Goal: Transaction & Acquisition: Purchase product/service

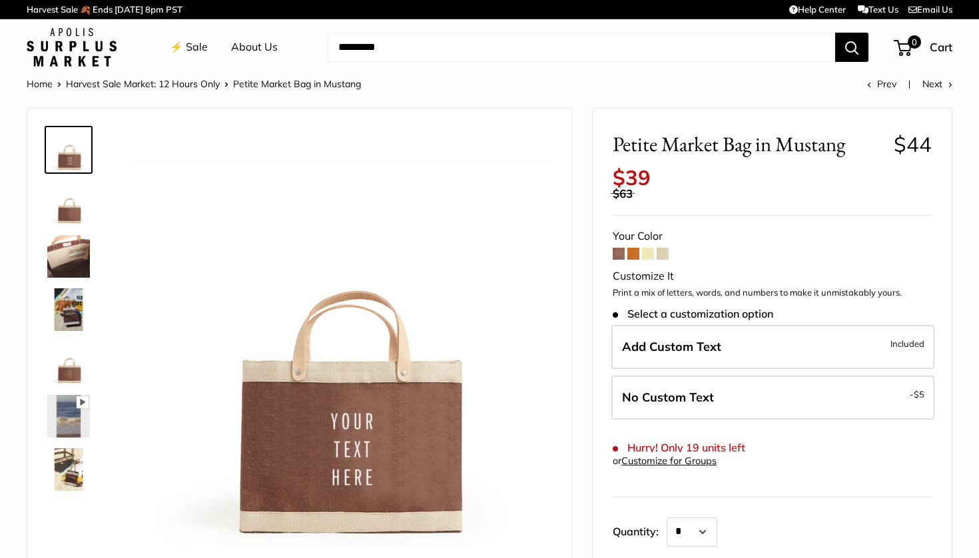
click at [69, 211] on img at bounding box center [68, 203] width 43 height 43
click at [74, 268] on img at bounding box center [68, 256] width 43 height 43
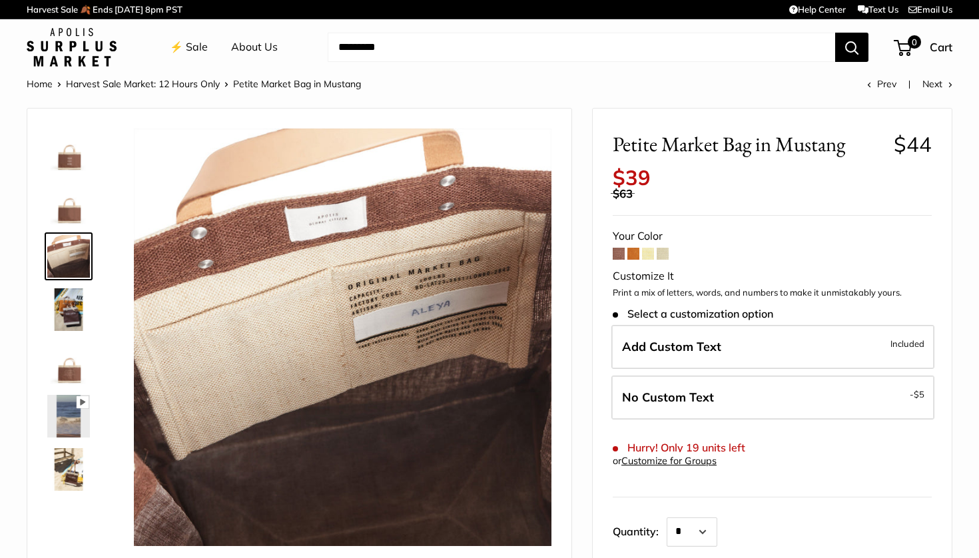
click at [69, 307] on img at bounding box center [68, 309] width 43 height 43
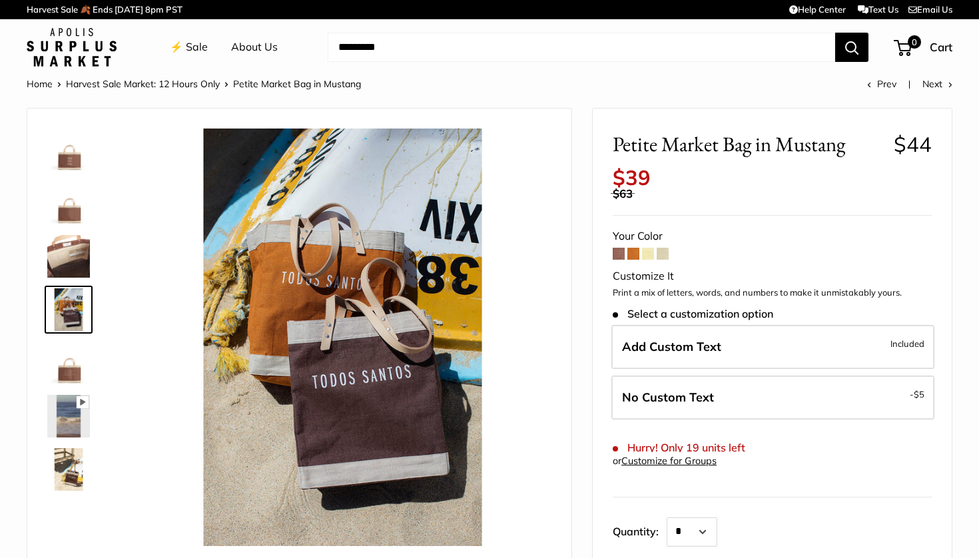
click at [63, 368] on img at bounding box center [68, 363] width 43 height 43
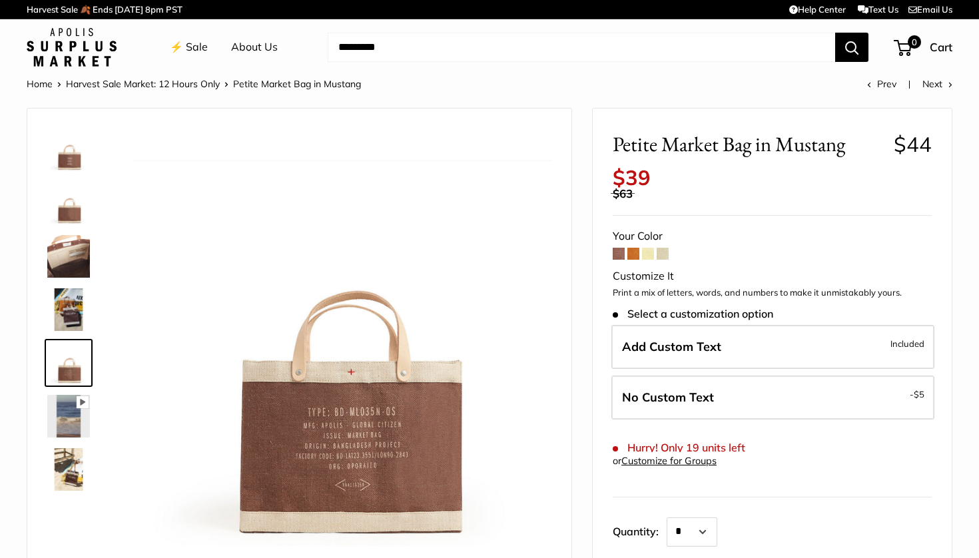
click at [61, 413] on img at bounding box center [68, 416] width 43 height 43
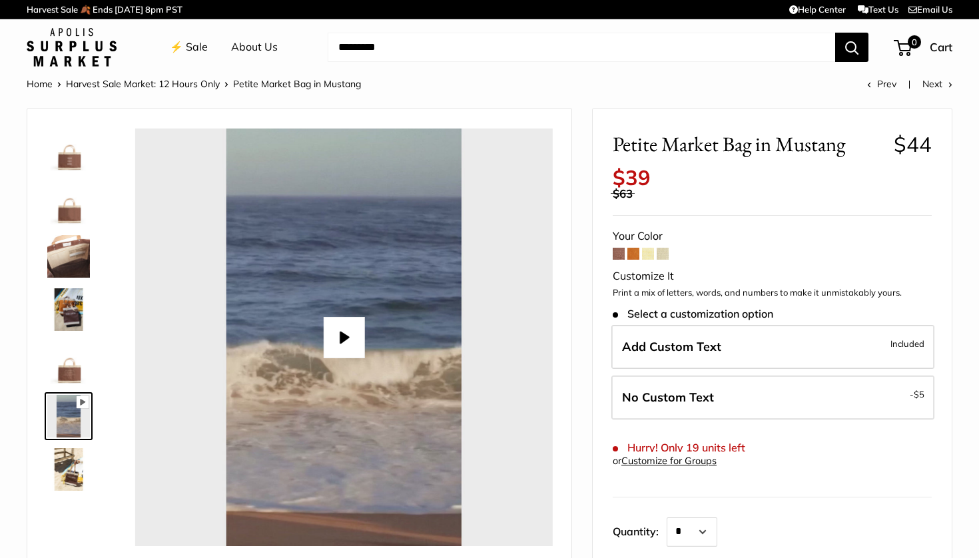
click at [64, 469] on img at bounding box center [68, 469] width 43 height 43
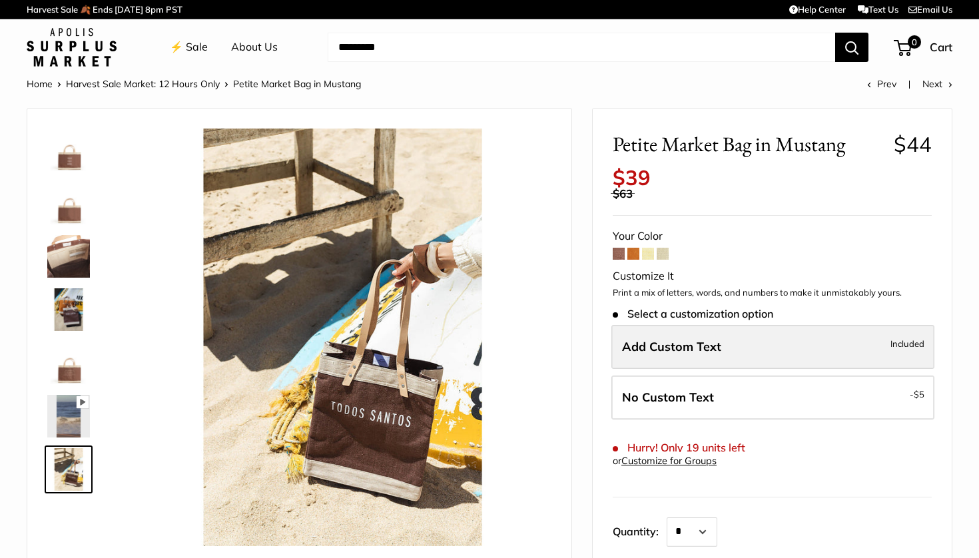
click at [716, 342] on label "Add Custom Text Included" at bounding box center [772, 347] width 323 height 44
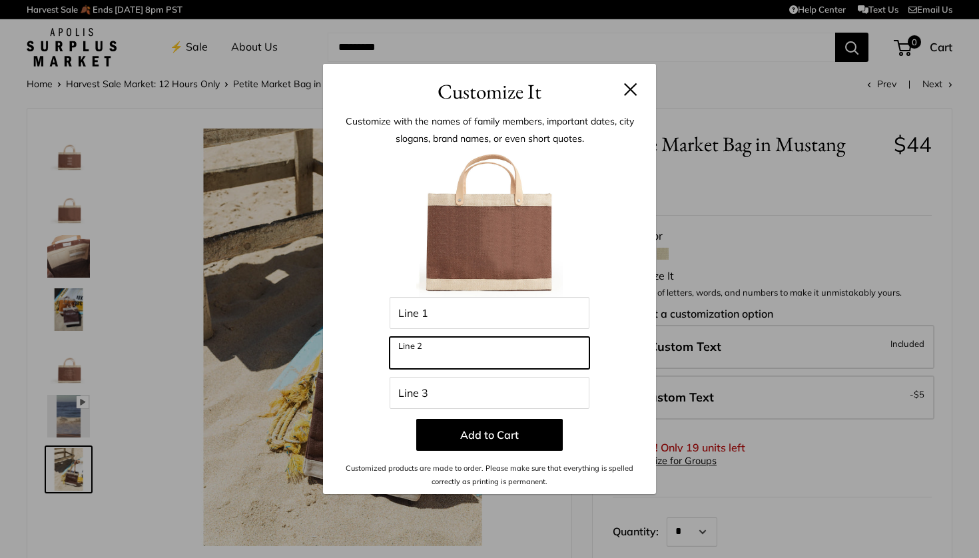
click at [463, 360] on input "Line 2" at bounding box center [489, 353] width 200 height 32
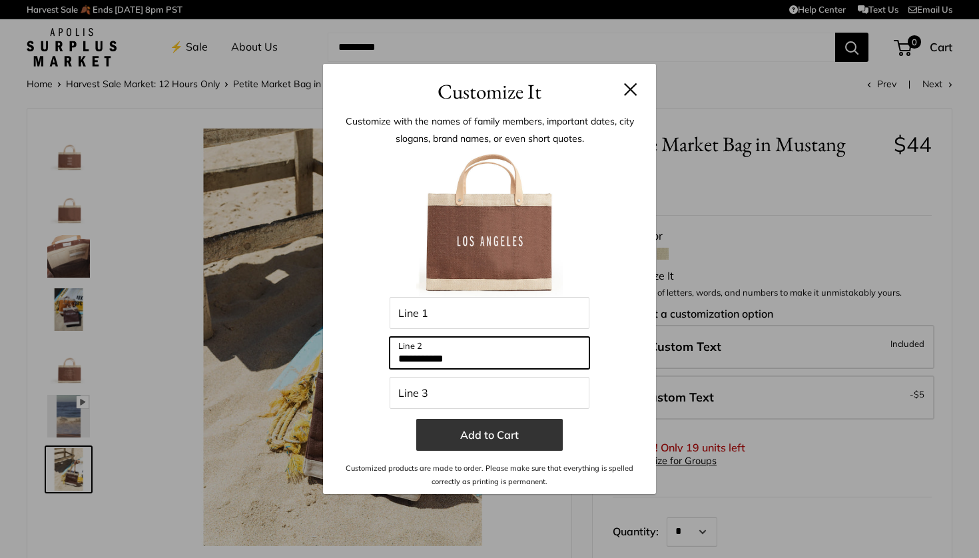
type input "**********"
click at [490, 438] on button "Add to Cart" at bounding box center [489, 435] width 146 height 32
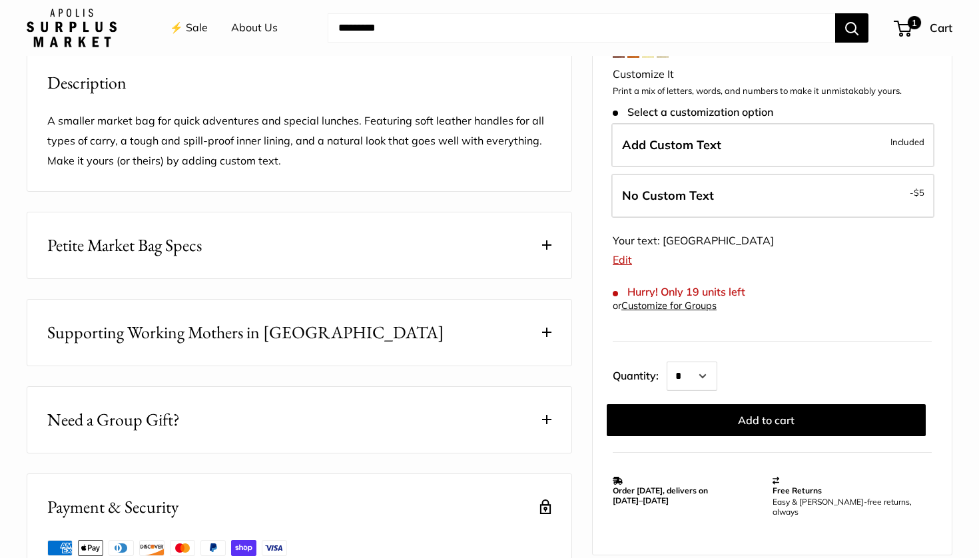
scroll to position [531, 0]
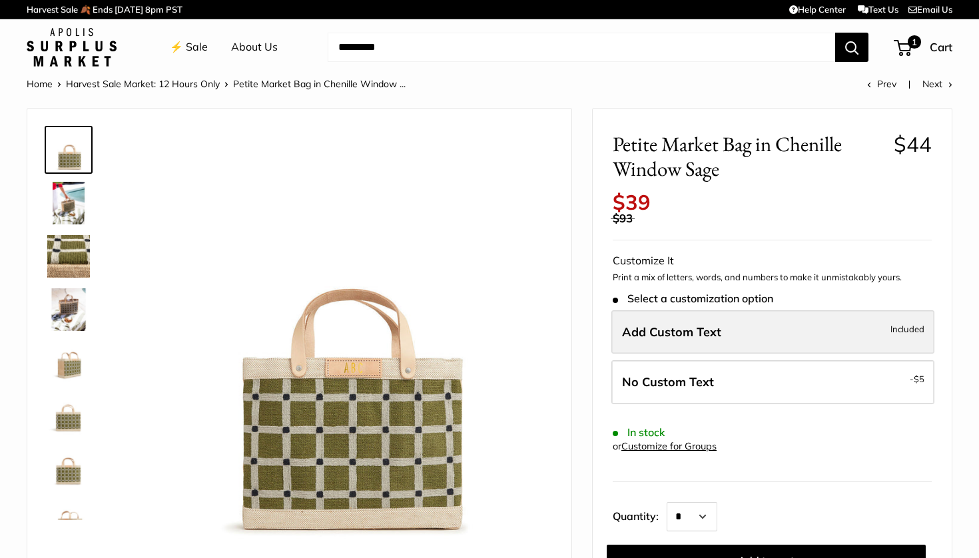
click at [678, 324] on span "Add Custom Text" at bounding box center [671, 331] width 99 height 15
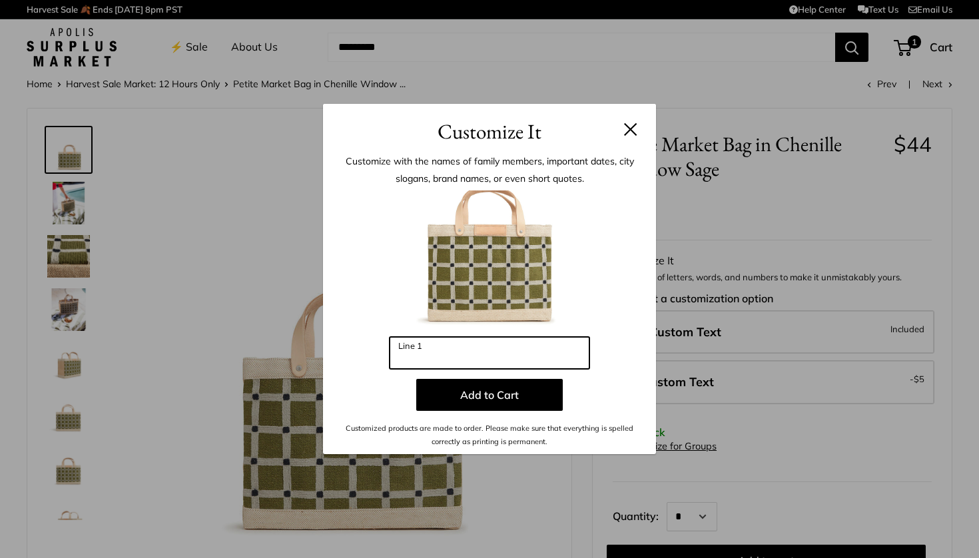
click at [478, 360] on input "Line 1" at bounding box center [489, 353] width 200 height 32
type input "*"
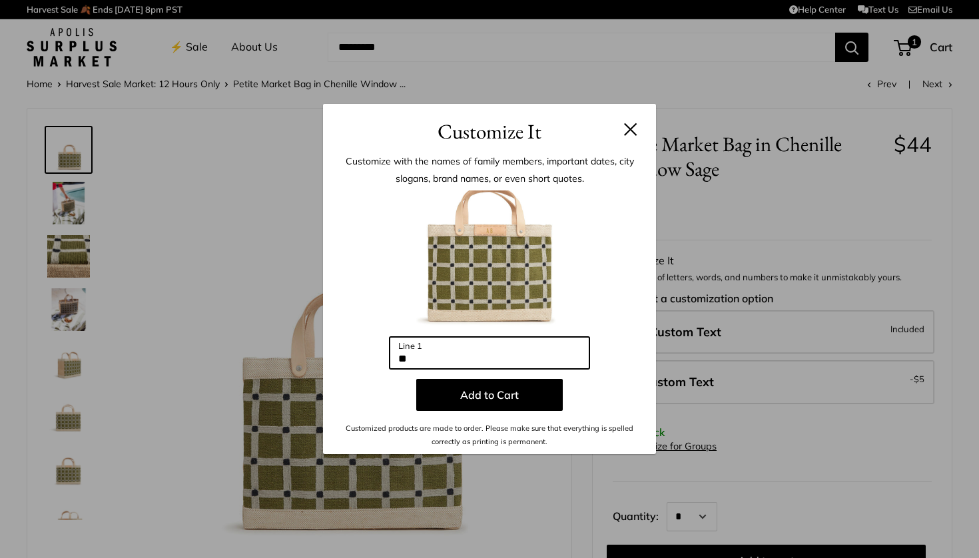
type input "*"
click at [627, 130] on button at bounding box center [630, 129] width 13 height 13
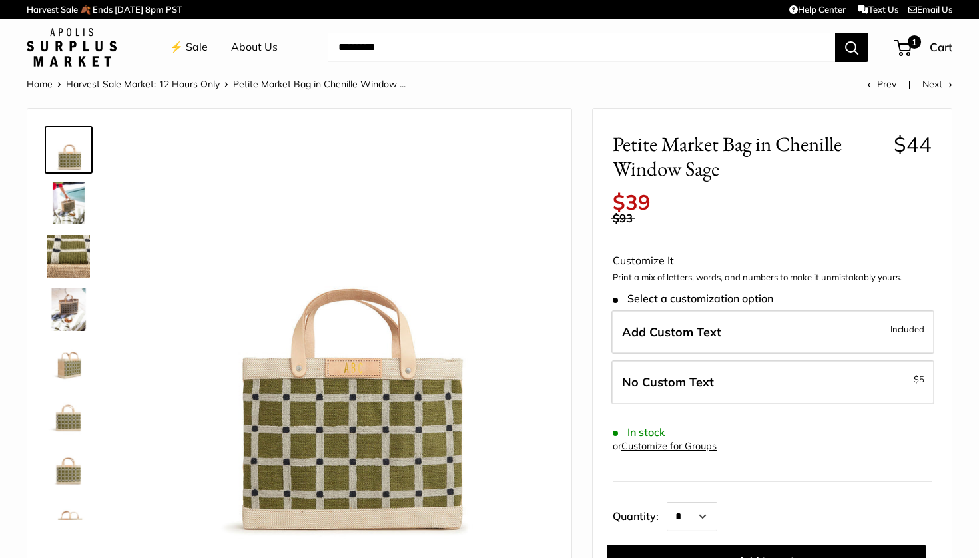
click at [66, 210] on img at bounding box center [68, 203] width 43 height 43
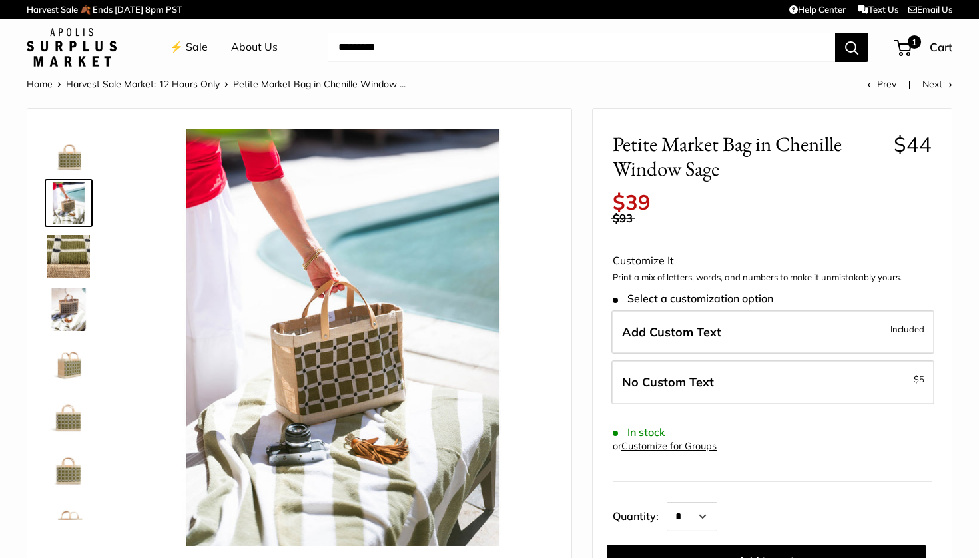
click at [64, 264] on img at bounding box center [68, 256] width 43 height 43
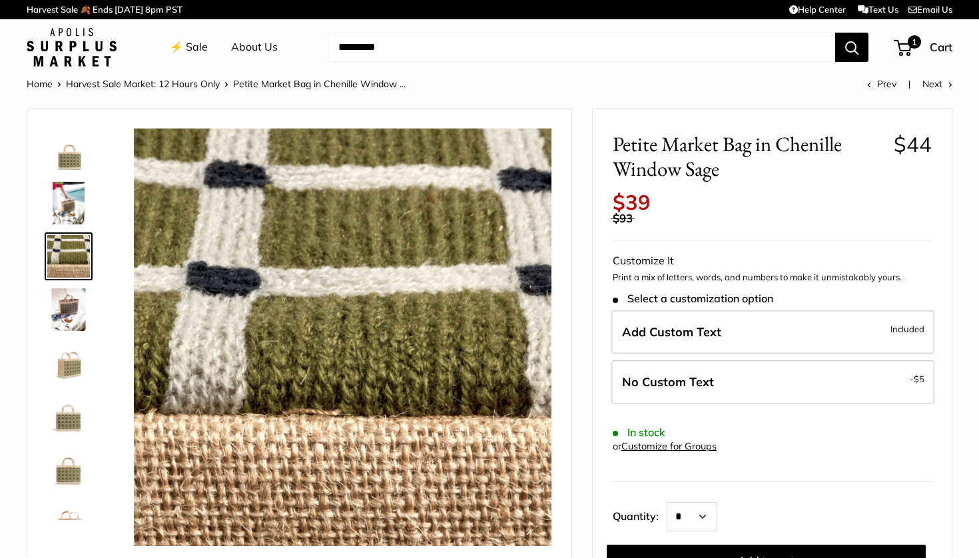
click at [68, 316] on img at bounding box center [68, 309] width 43 height 43
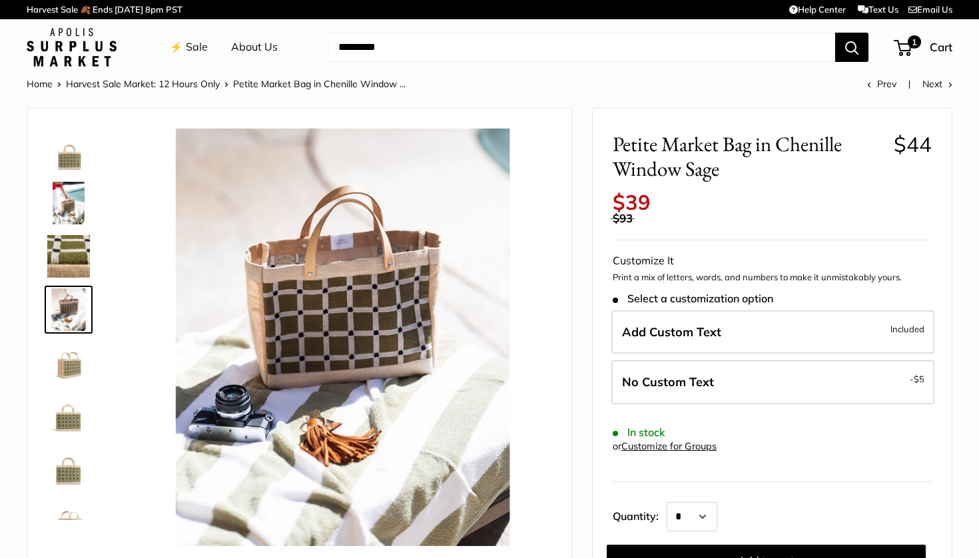
click at [67, 358] on img at bounding box center [68, 363] width 43 height 43
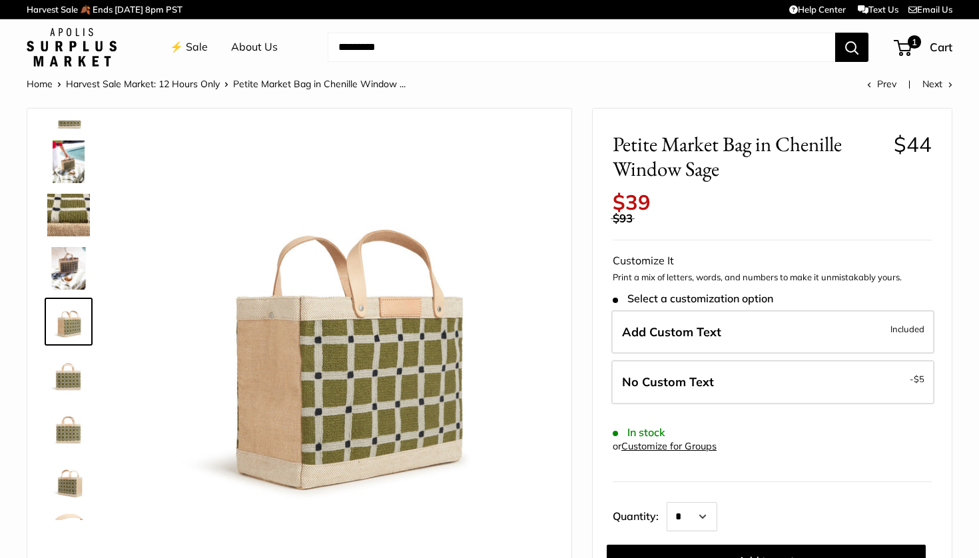
click at [69, 381] on img at bounding box center [68, 375] width 43 height 43
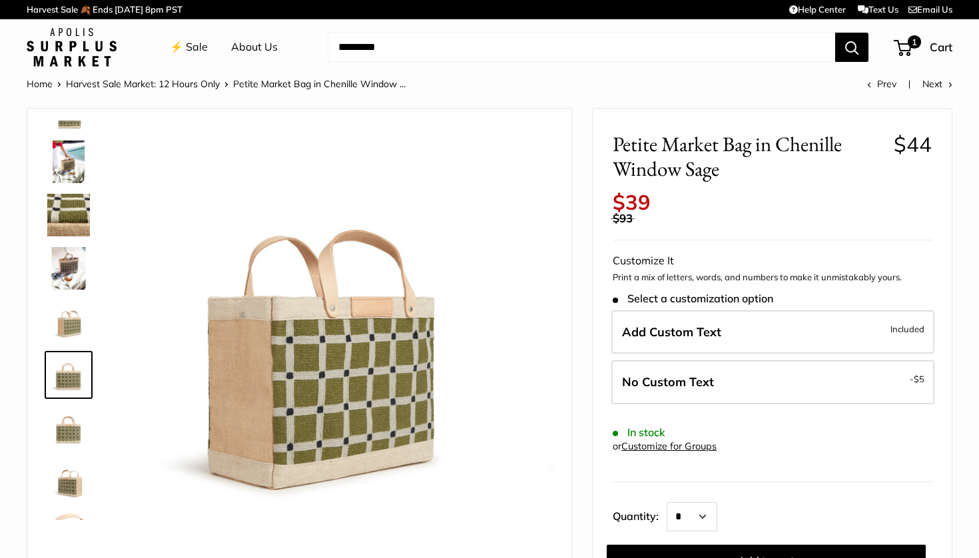
scroll to position [85, 0]
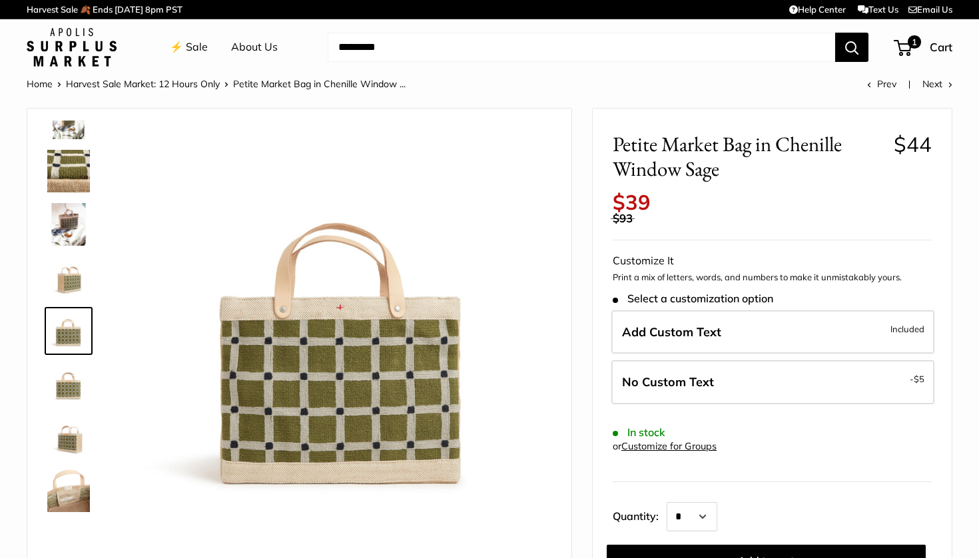
click at [68, 388] on img at bounding box center [68, 384] width 43 height 43
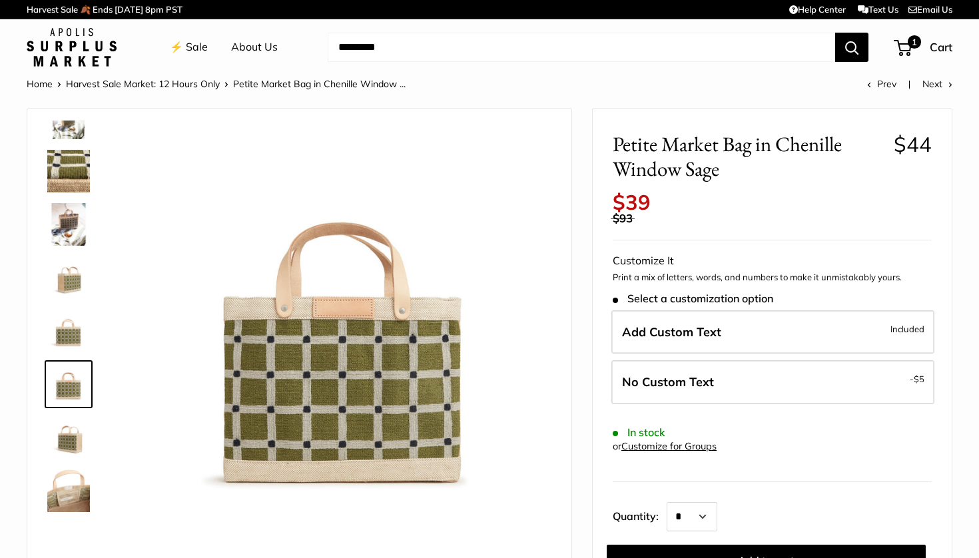
click at [69, 408] on div at bounding box center [74, 320] width 64 height 399
click at [71, 442] on img at bounding box center [68, 437] width 43 height 43
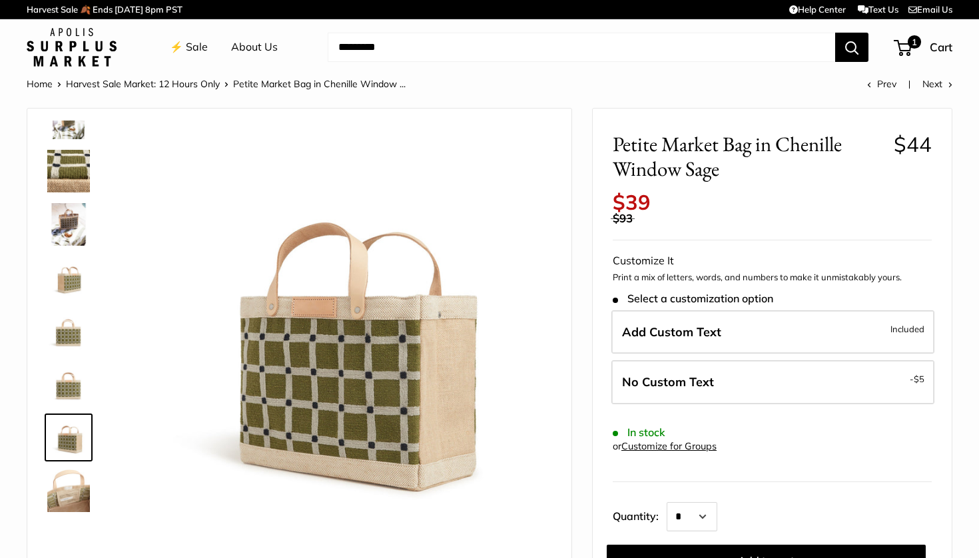
click at [69, 481] on img at bounding box center [68, 490] width 43 height 43
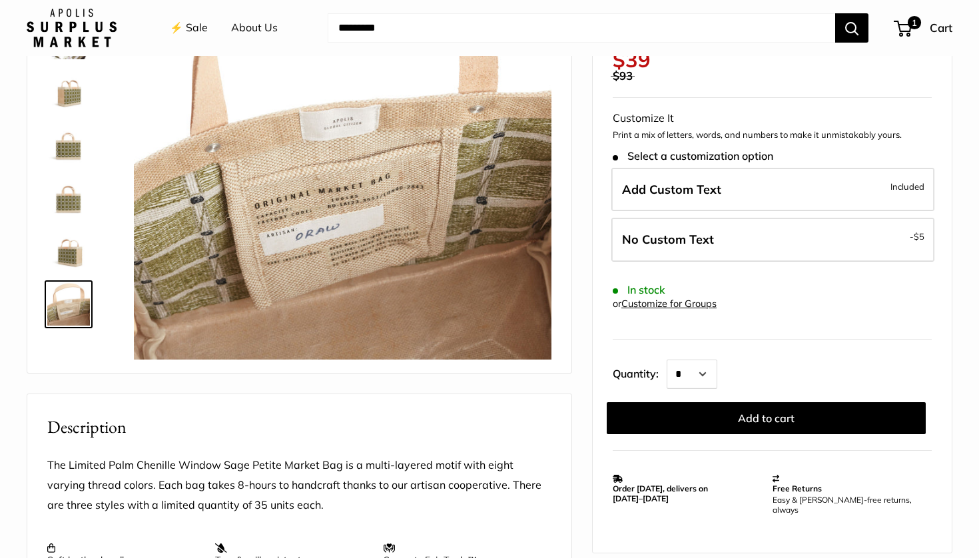
scroll to position [190, 0]
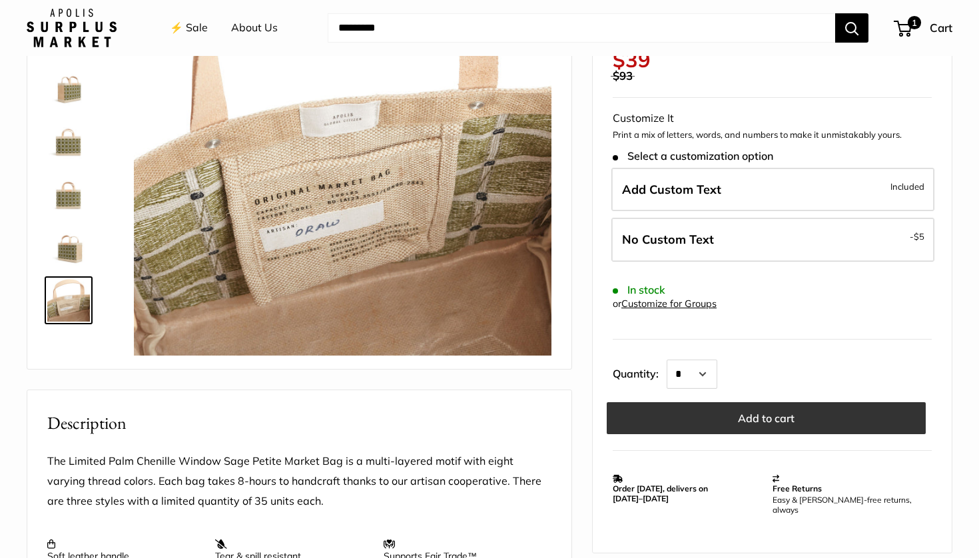
click at [730, 410] on button "Add to cart" at bounding box center [766, 418] width 319 height 32
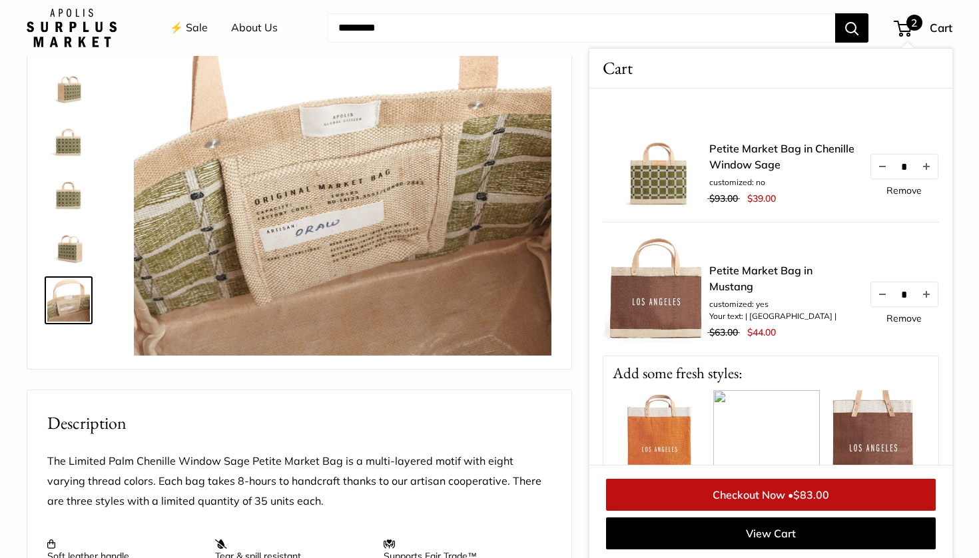
scroll to position [191, 0]
click at [582, 39] on input "Search..." at bounding box center [581, 27] width 507 height 29
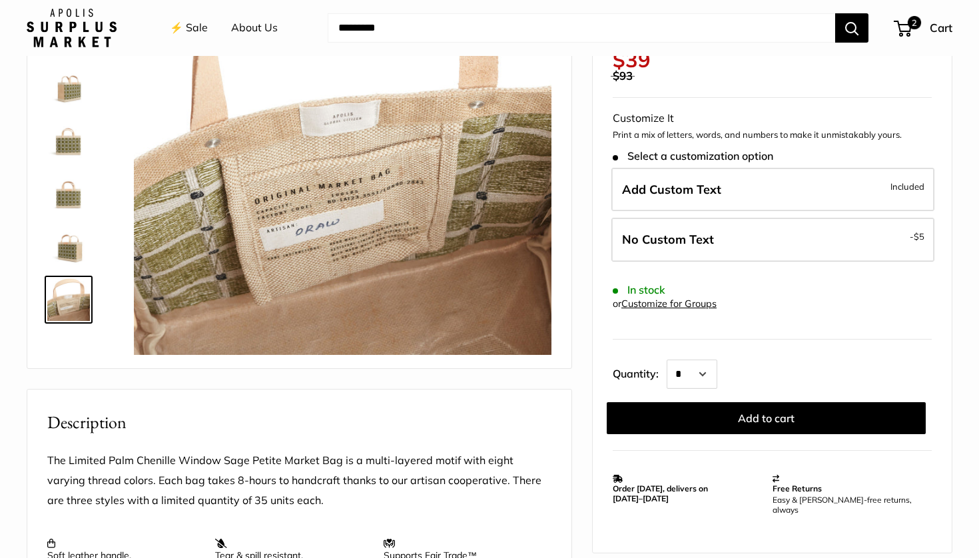
click at [186, 27] on link "⚡️ Sale" at bounding box center [189, 28] width 38 height 20
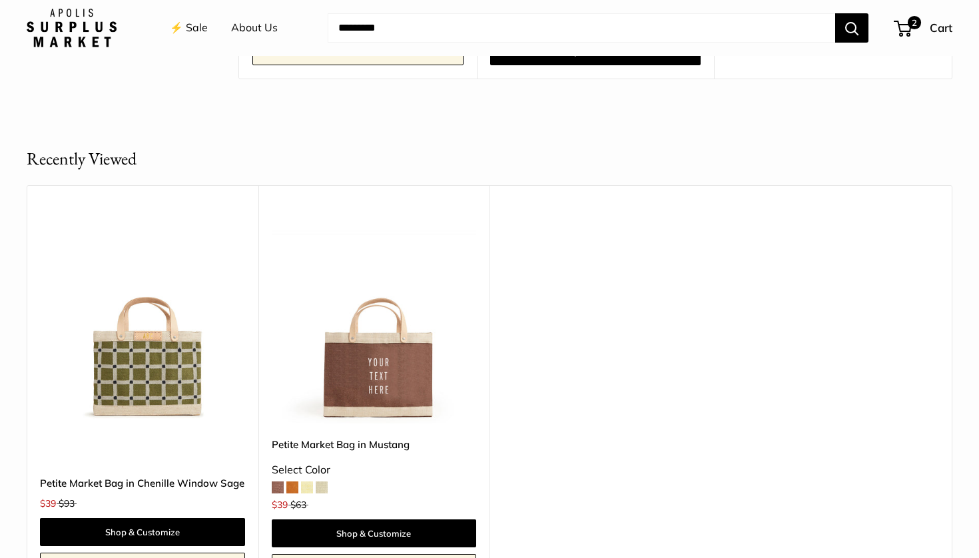
scroll to position [3874, 0]
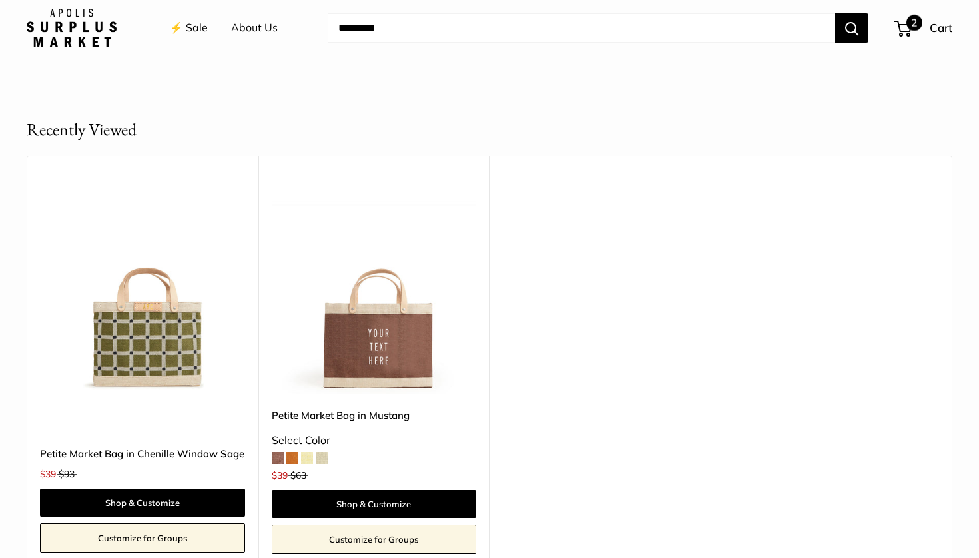
click at [905, 27] on span "2" at bounding box center [902, 29] width 18 height 16
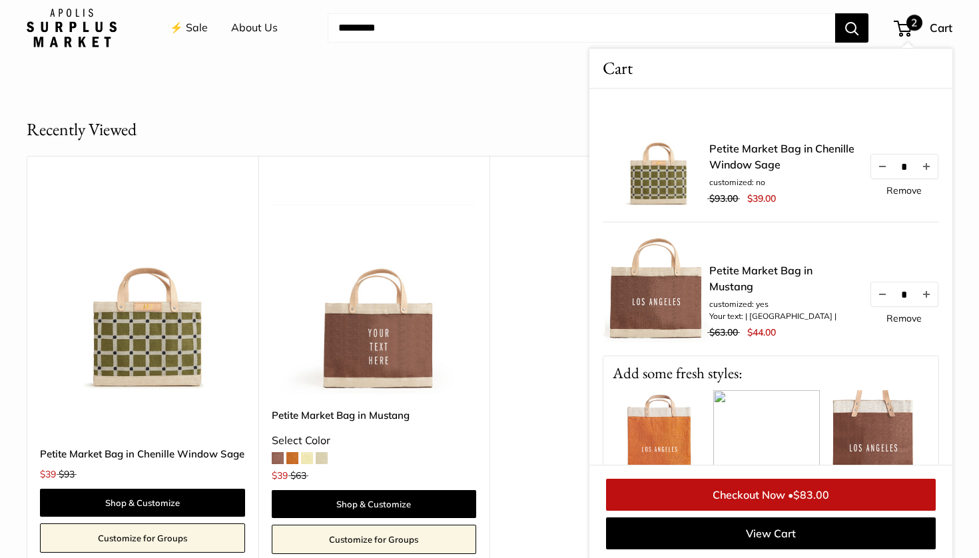
click at [808, 495] on span "$83.00" at bounding box center [811, 494] width 36 height 13
